Goal: Task Accomplishment & Management: Use online tool/utility

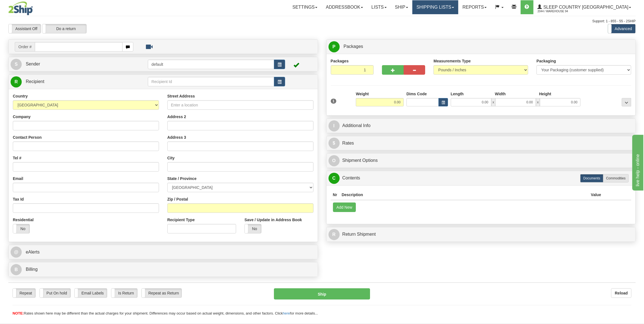
click at [458, 6] on link "Shipping lists" at bounding box center [435, 7] width 46 height 14
click at [412, 6] on link "Ship" at bounding box center [401, 7] width 21 height 14
click at [406, 27] on span "OnHold / Order Queue" at bounding box center [386, 26] width 39 height 4
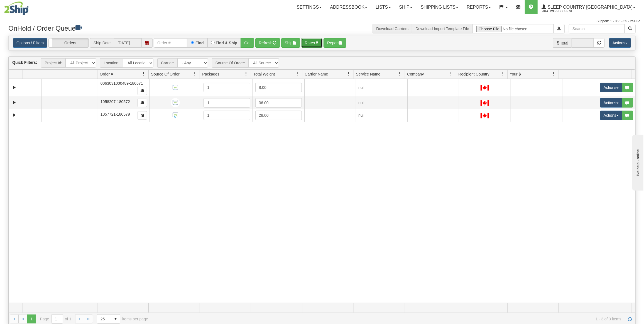
click at [310, 45] on button "Rates" at bounding box center [311, 42] width 21 height 9
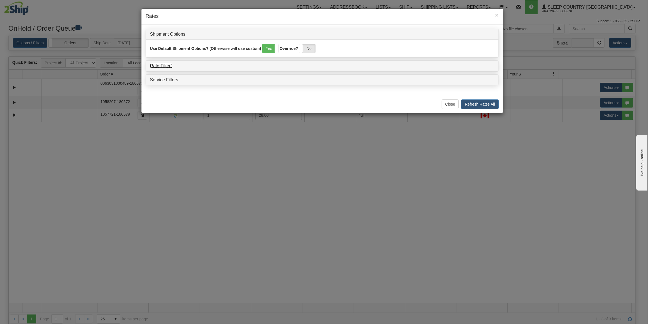
drag, startPoint x: 170, startPoint y: 65, endPoint x: 202, endPoint y: 71, distance: 32.5
click at [171, 65] on link "Rate Filters" at bounding box center [161, 65] width 23 height 5
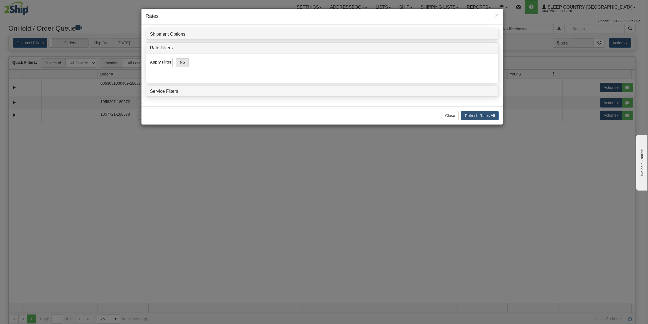
drag, startPoint x: 183, startPoint y: 64, endPoint x: 213, endPoint y: 68, distance: 30.2
click at [185, 64] on label "No" at bounding box center [181, 62] width 16 height 9
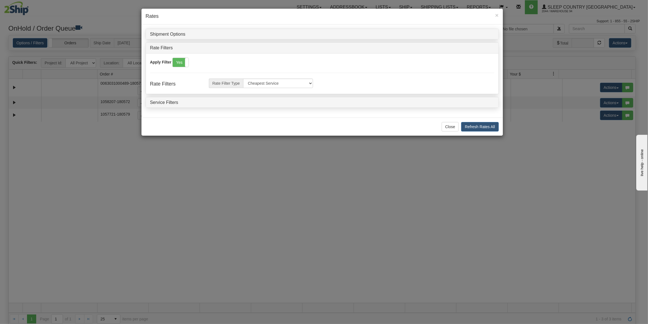
click at [474, 119] on div "Close Refresh Rates All Refresh Rates All" at bounding box center [321, 126] width 361 height 18
click at [475, 123] on button "Refresh Rates All" at bounding box center [479, 126] width 37 height 9
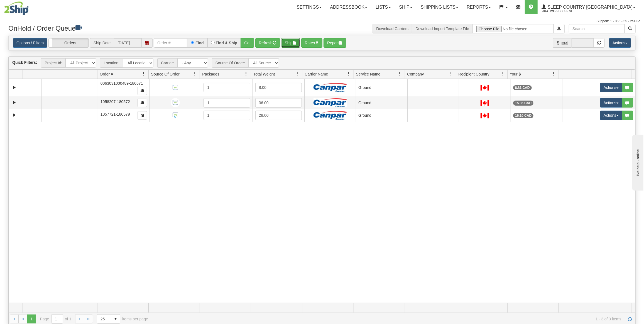
click at [291, 43] on button "Ship" at bounding box center [290, 42] width 19 height 9
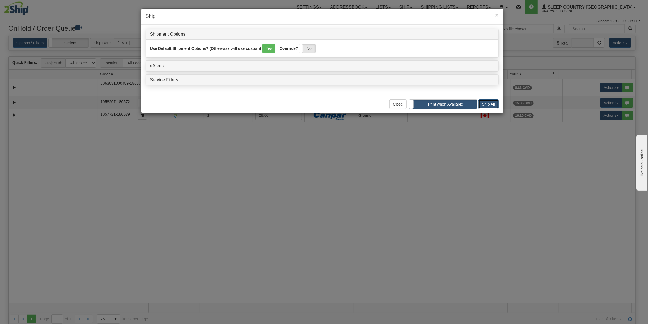
click at [496, 103] on button "Ship All" at bounding box center [488, 103] width 20 height 9
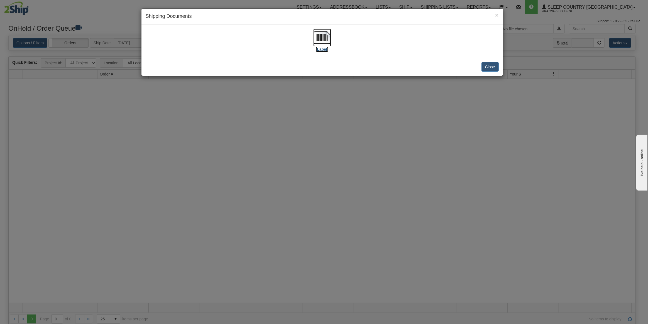
click at [325, 38] on img at bounding box center [322, 38] width 18 height 18
